Goal: Task Accomplishment & Management: Manage account settings

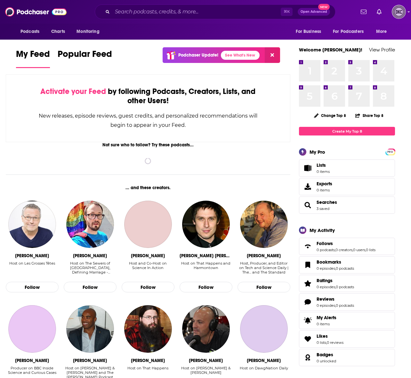
click at [393, 11] on img "Logged in as DKCMediatech" at bounding box center [399, 12] width 14 height 14
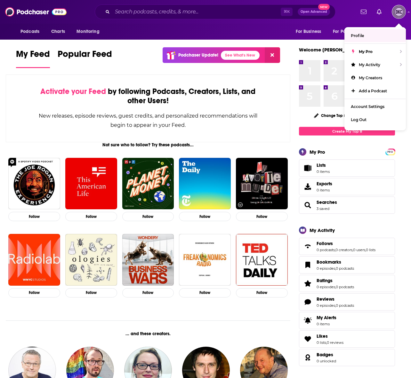
click at [361, 35] on span "Profile" at bounding box center [357, 35] width 13 height 5
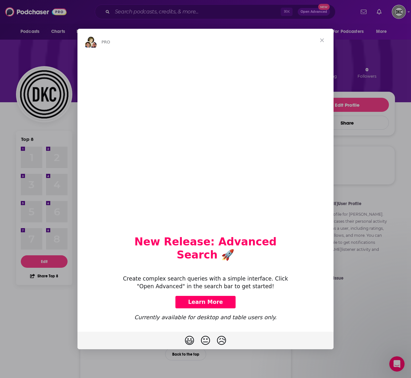
click at [323, 47] on span "Close" at bounding box center [321, 40] width 23 height 23
click at [323, 47] on div "Top 8 1 1 2 2 3 3 4 4 5 5 6 6 7 7 8 8 Edit Share Top 8 [PERSON_NAME] @DKCMediat…" at bounding box center [205, 220] width 379 height 364
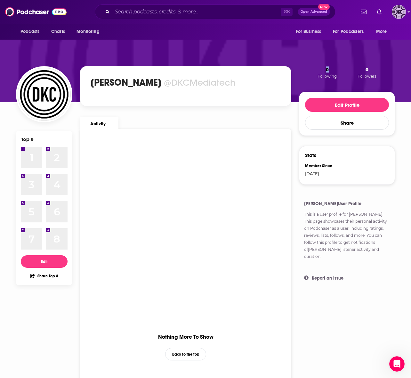
click at [400, 8] on img "Logged in as DKCMediatech" at bounding box center [399, 12] width 14 height 14
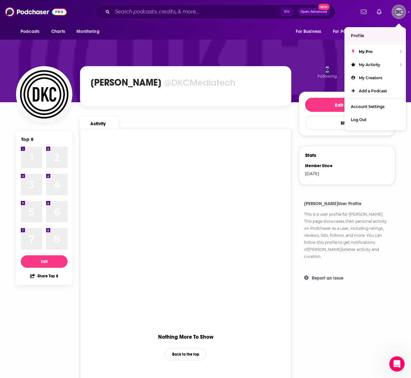
click at [358, 40] on link "Profile" at bounding box center [374, 35] width 61 height 13
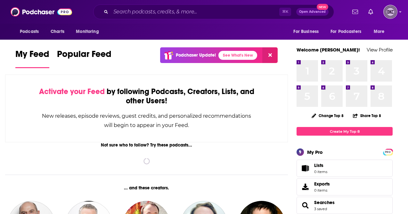
click at [390, 16] on img "Logged in as DKCMediatech" at bounding box center [390, 12] width 14 height 14
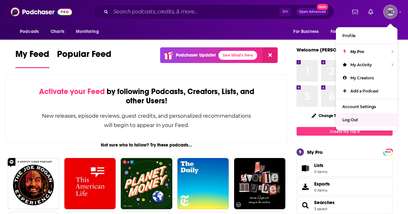
click at [378, 116] on div "Log Out" at bounding box center [366, 119] width 61 height 13
